Goal: Task Accomplishment & Management: Use online tool/utility

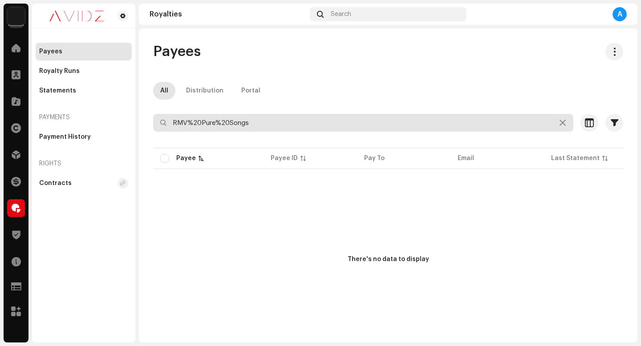
click at [280, 122] on input "RMV%20Pure%20Songs" at bounding box center [363, 123] width 420 height 18
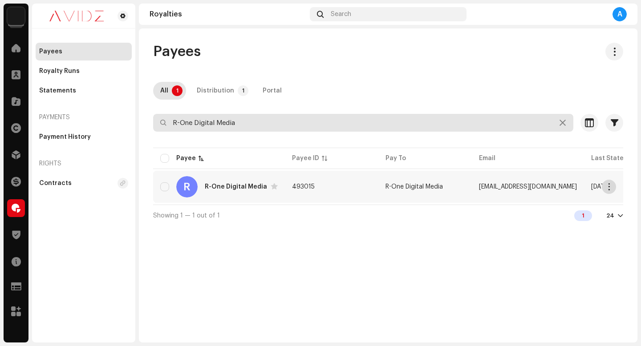
type input "R-One Digital Media"
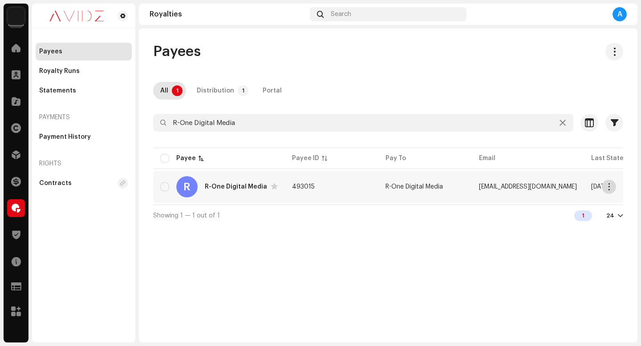
click at [612, 185] on button "button" at bounding box center [608, 187] width 14 height 14
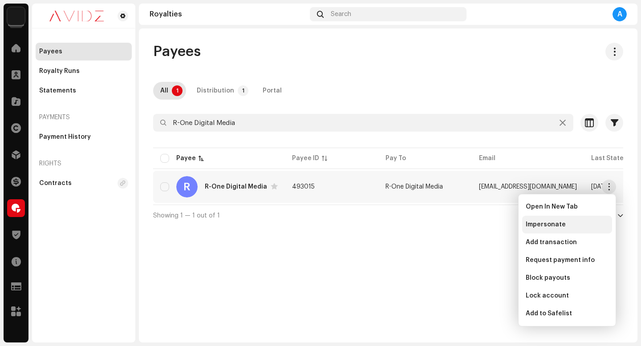
click at [579, 228] on div "Impersonate" at bounding box center [566, 224] width 83 height 7
